Goal: Find specific page/section: Find specific page/section

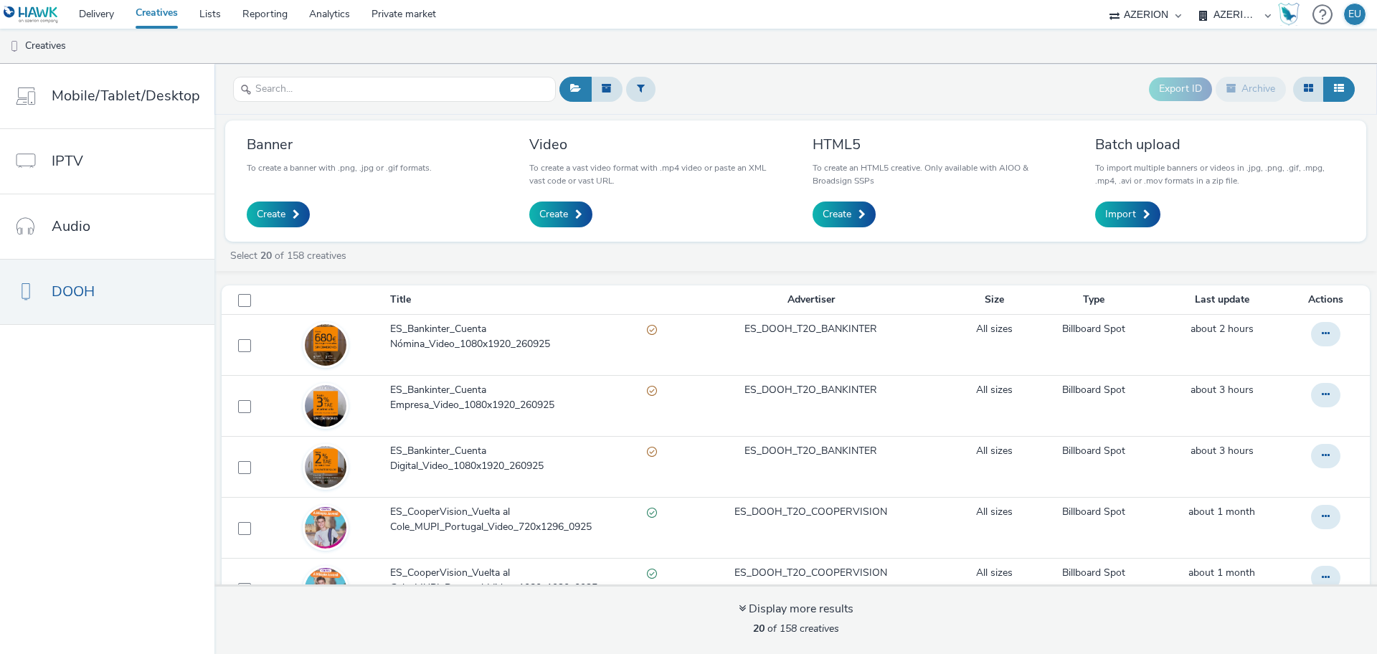
select select "c87e815b-22a1-47c7-876e-bd3135ce1a1d"
click at [1243, 18] on select "AZERION BRAZIL AZERION MEXICO AZERION PERU AZERION PORTUGAL AZERION SPAIN" at bounding box center [1235, 14] width 86 height 29
select select "669924e3-c150-4da8-9b11-3597d0533b39"
click at [1192, 0] on select "AZERION BRAZIL AZERION MEXICO AZERION PERU AZERION PORTUGAL AZERION SPAIN" at bounding box center [1235, 14] width 86 height 29
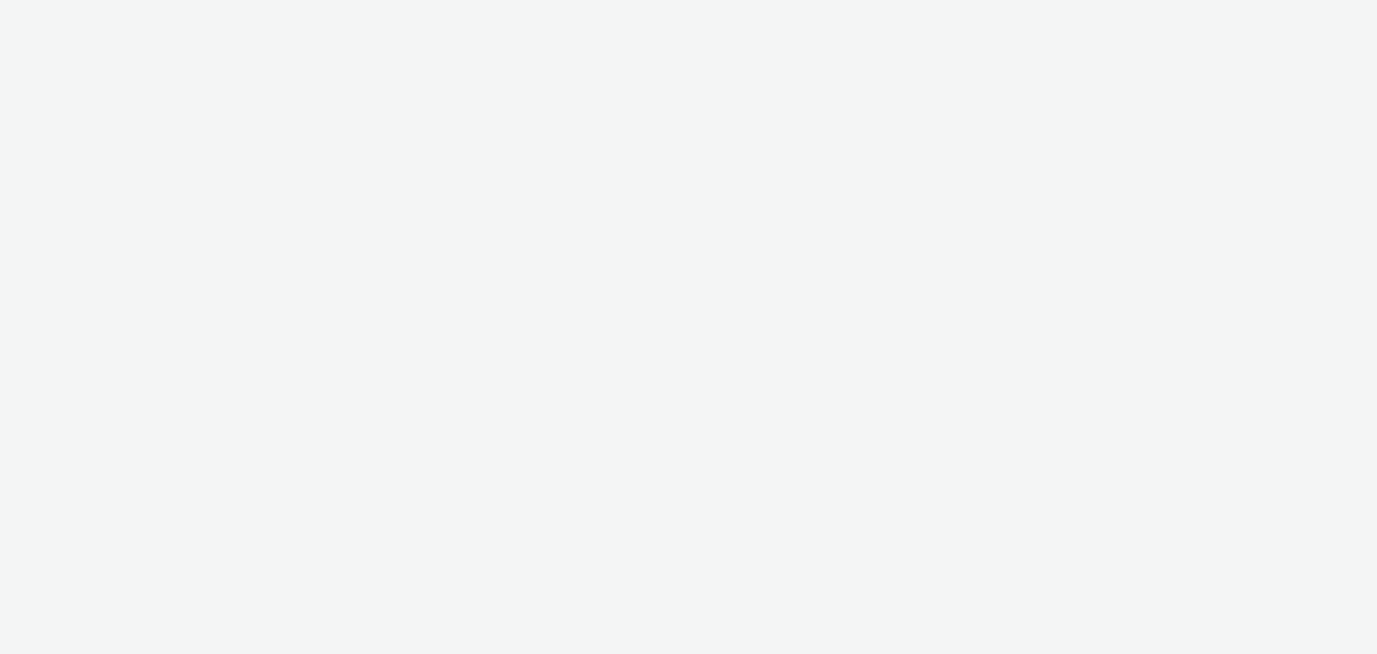
select select "669924e3-c150-4da8-9b11-3597d0533b39"
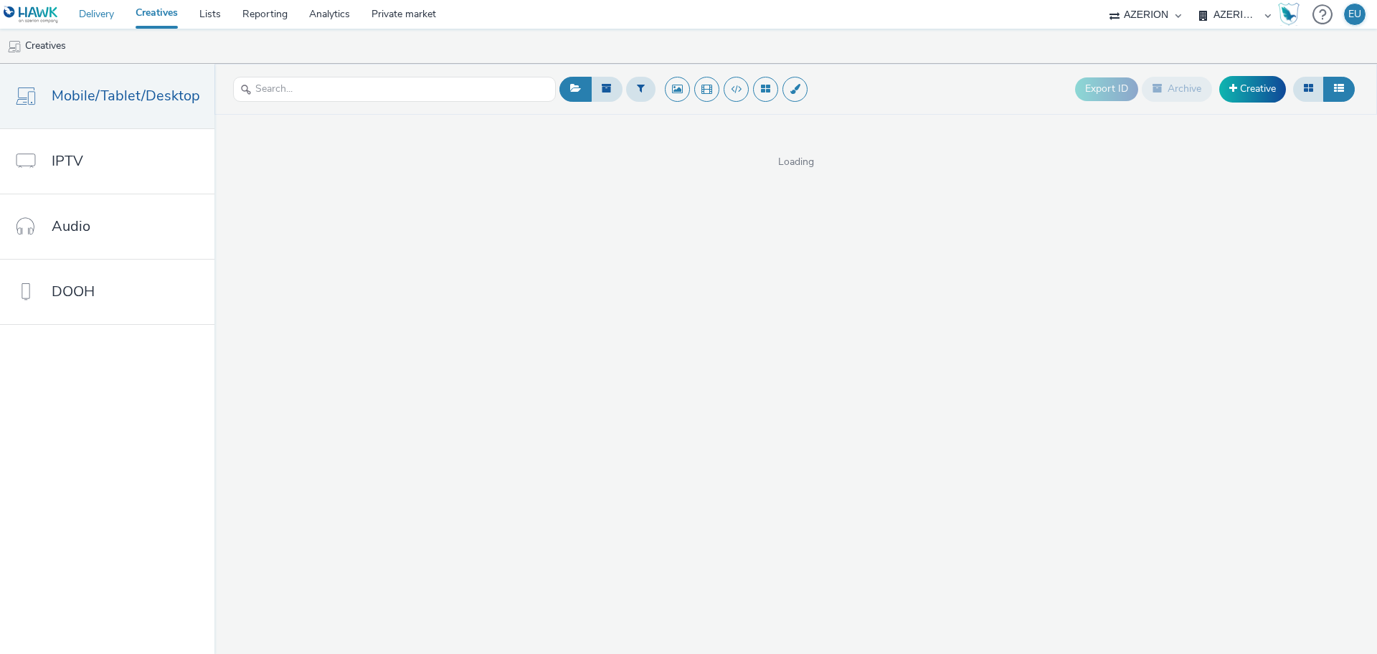
click at [106, 17] on link "Delivery" at bounding box center [96, 14] width 57 height 29
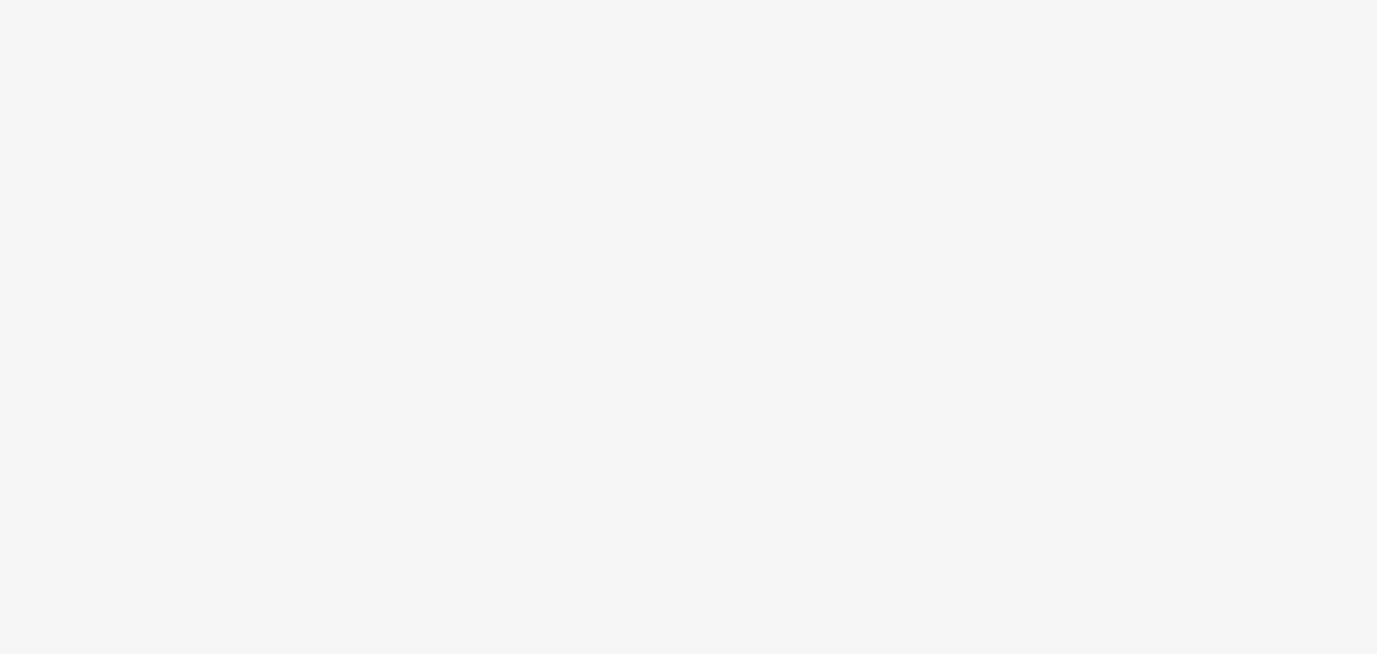
select select "669924e3-c150-4da8-9b11-3597d0533b39"
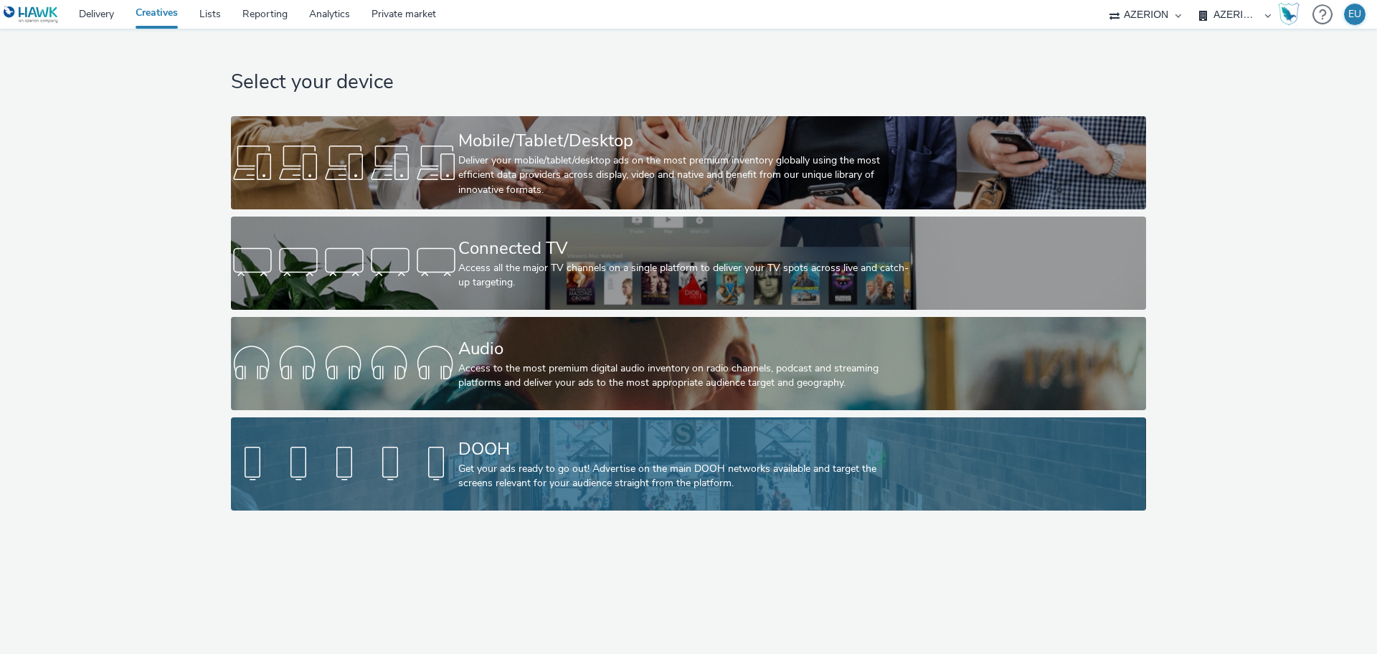
click at [480, 449] on div "DOOH" at bounding box center [685, 449] width 455 height 25
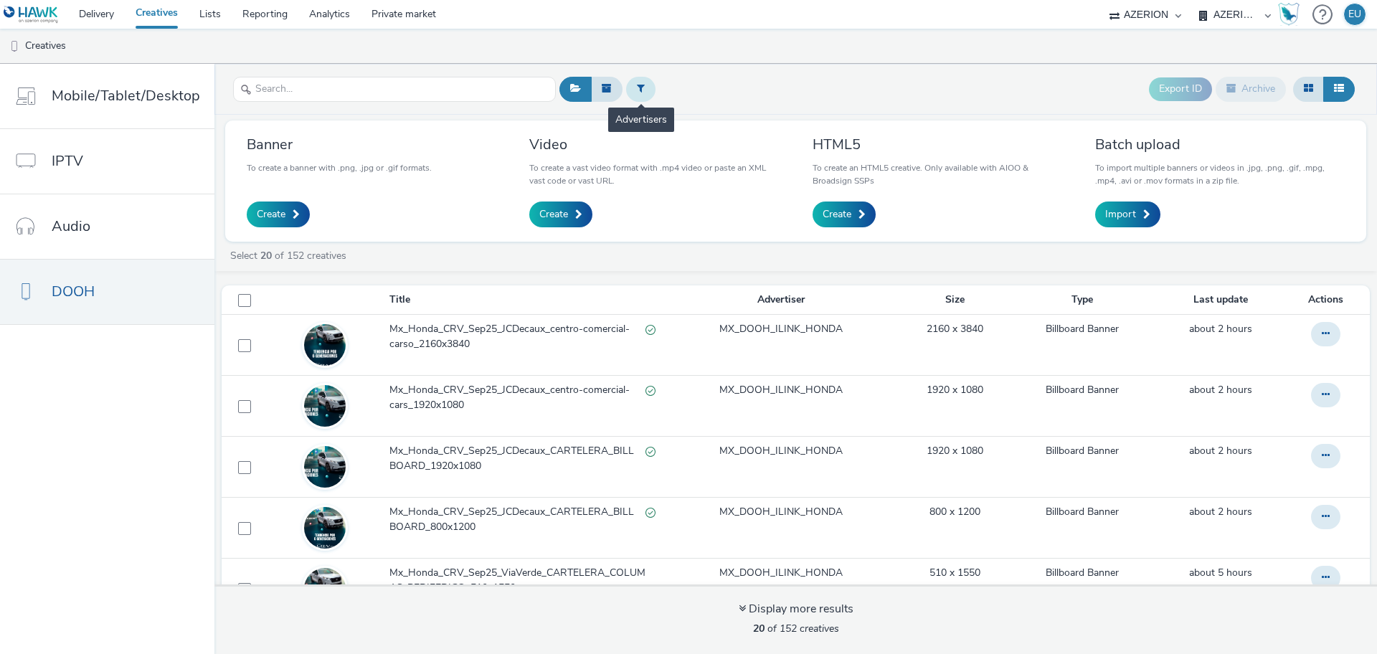
click at [633, 81] on button at bounding box center [640, 89] width 29 height 24
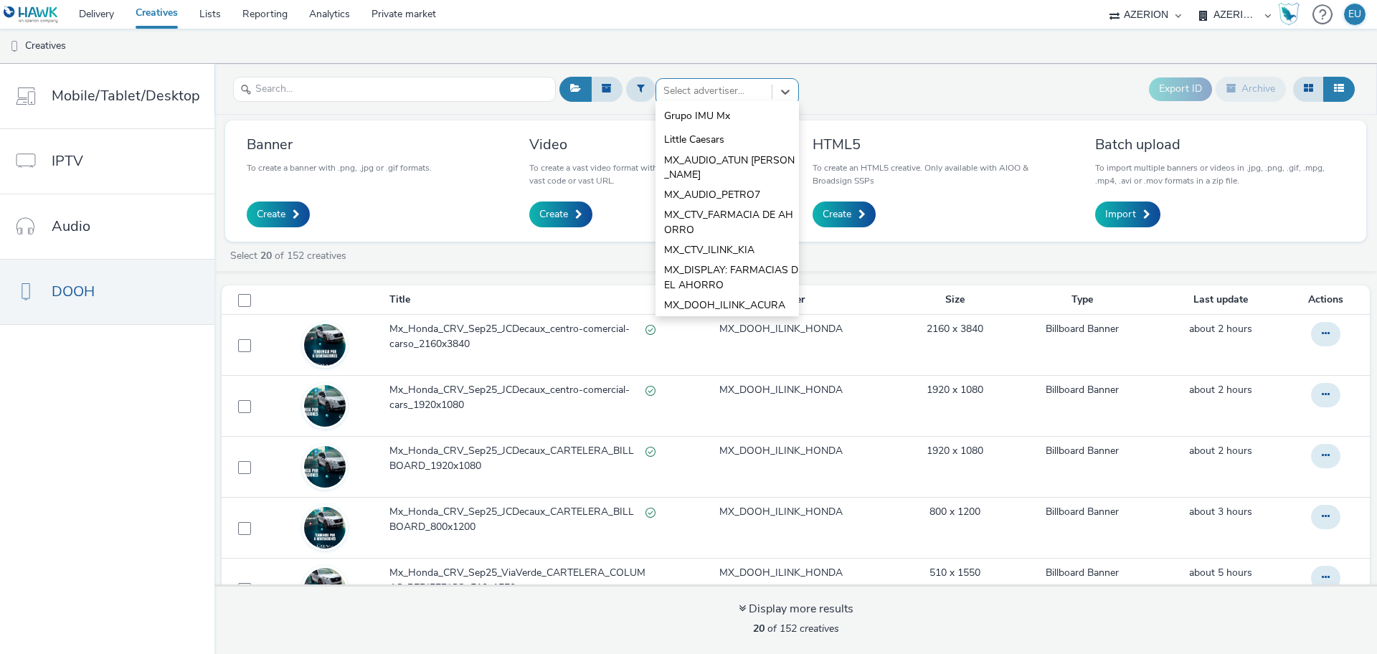
click at [695, 88] on div at bounding box center [713, 90] width 101 height 17
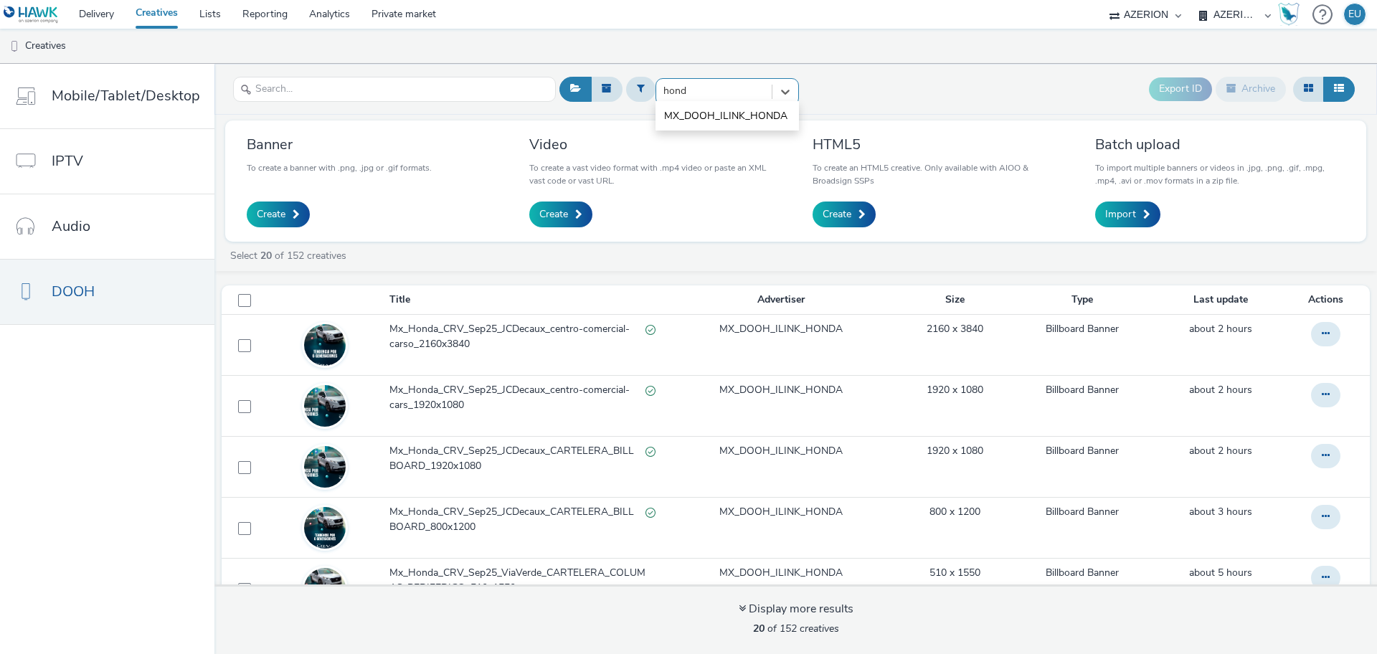
type input "honda"
click at [733, 118] on span "MX_DOOH_ILINK_HONDA" at bounding box center [725, 116] width 123 height 14
click at [443, 90] on input "text" at bounding box center [394, 89] width 323 height 25
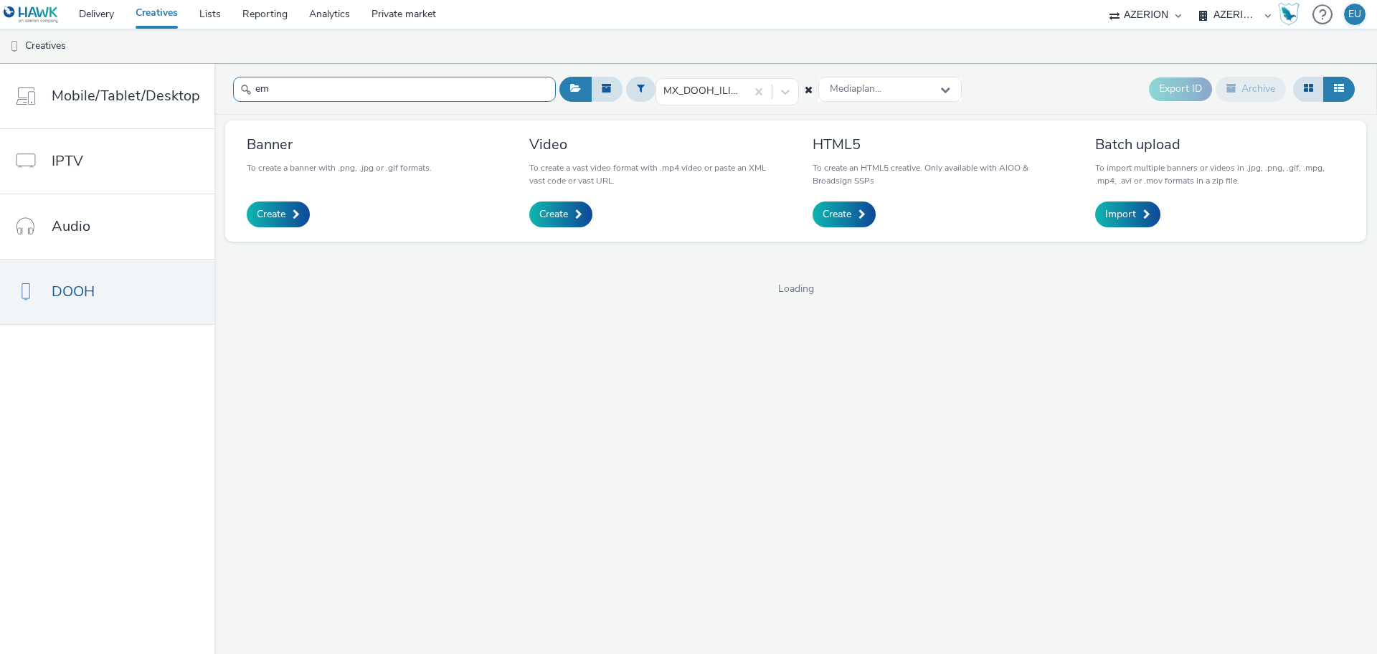
type input "e"
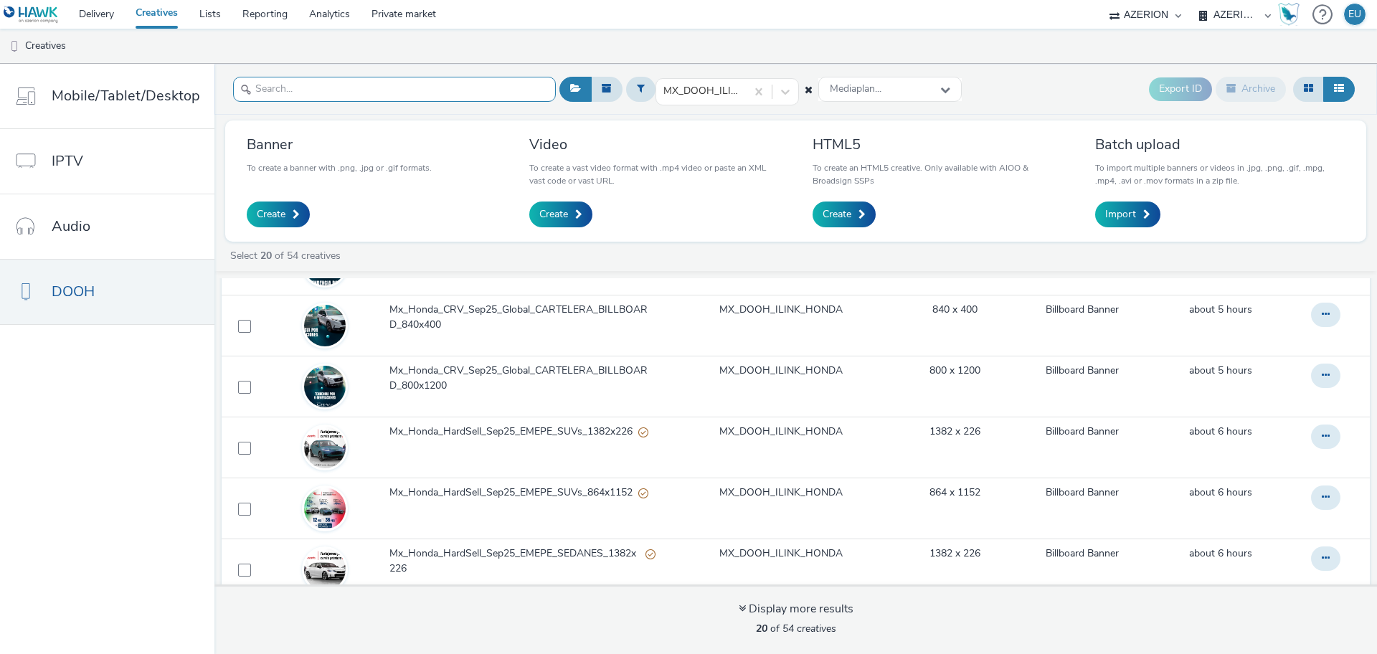
scroll to position [538, 0]
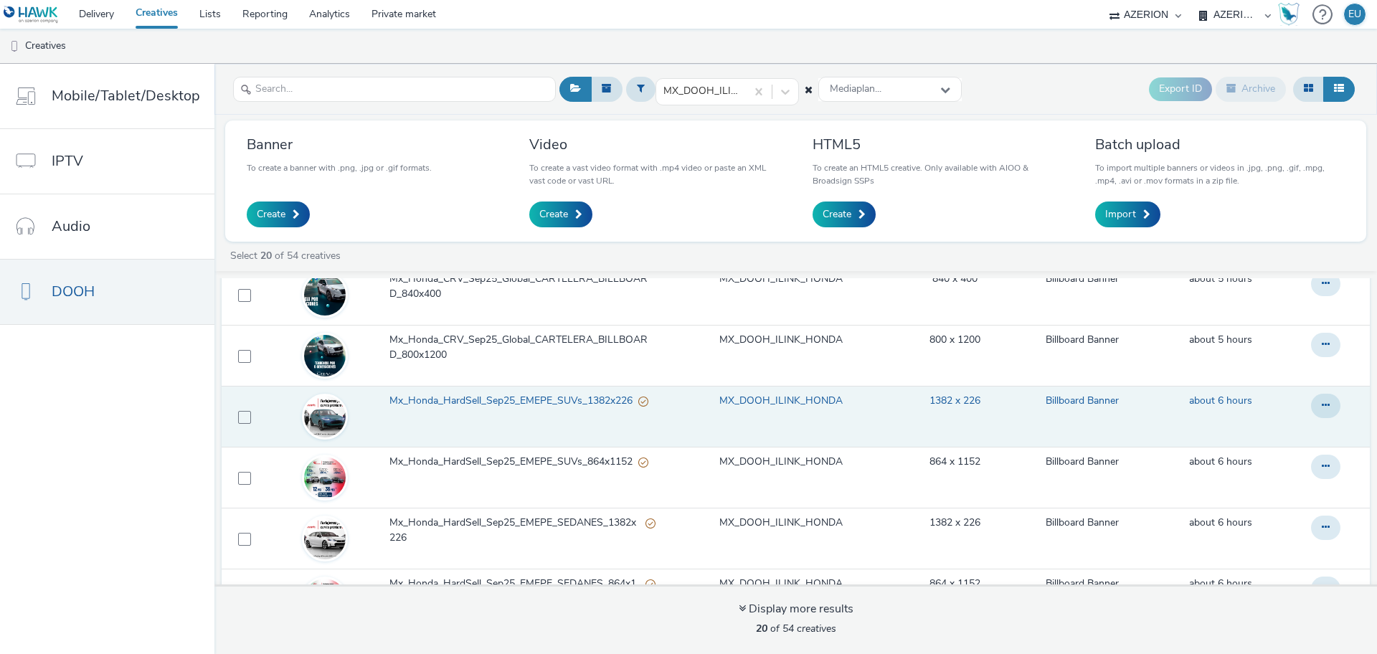
click at [545, 408] on span "Mx_Honda_HardSell_Sep25_EMEPE_SUVs_1382x226" at bounding box center [513, 401] width 249 height 14
